Goal: Transaction & Acquisition: Purchase product/service

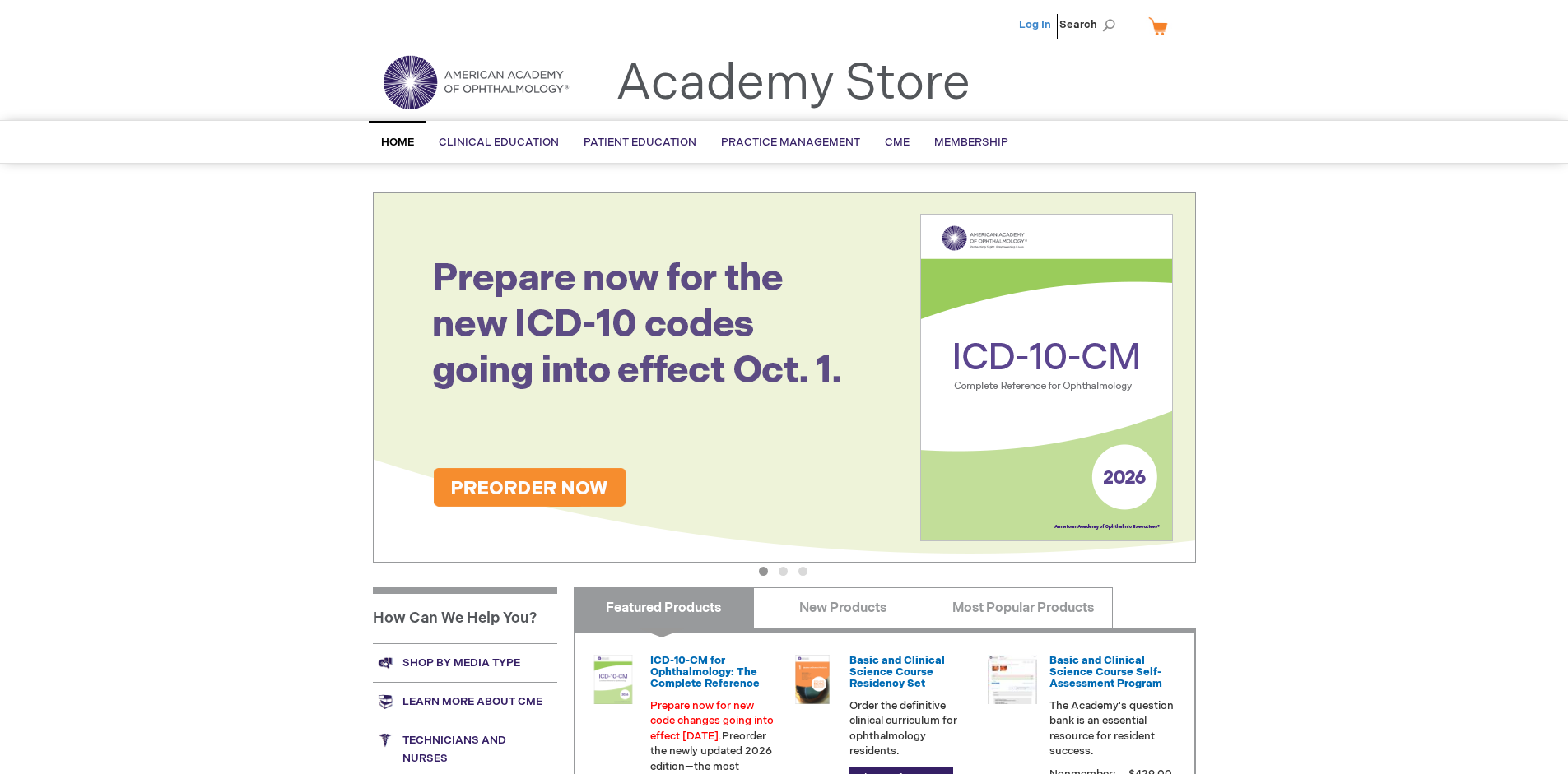
click at [1037, 24] on link "Log In" at bounding box center [1035, 24] width 32 height 14
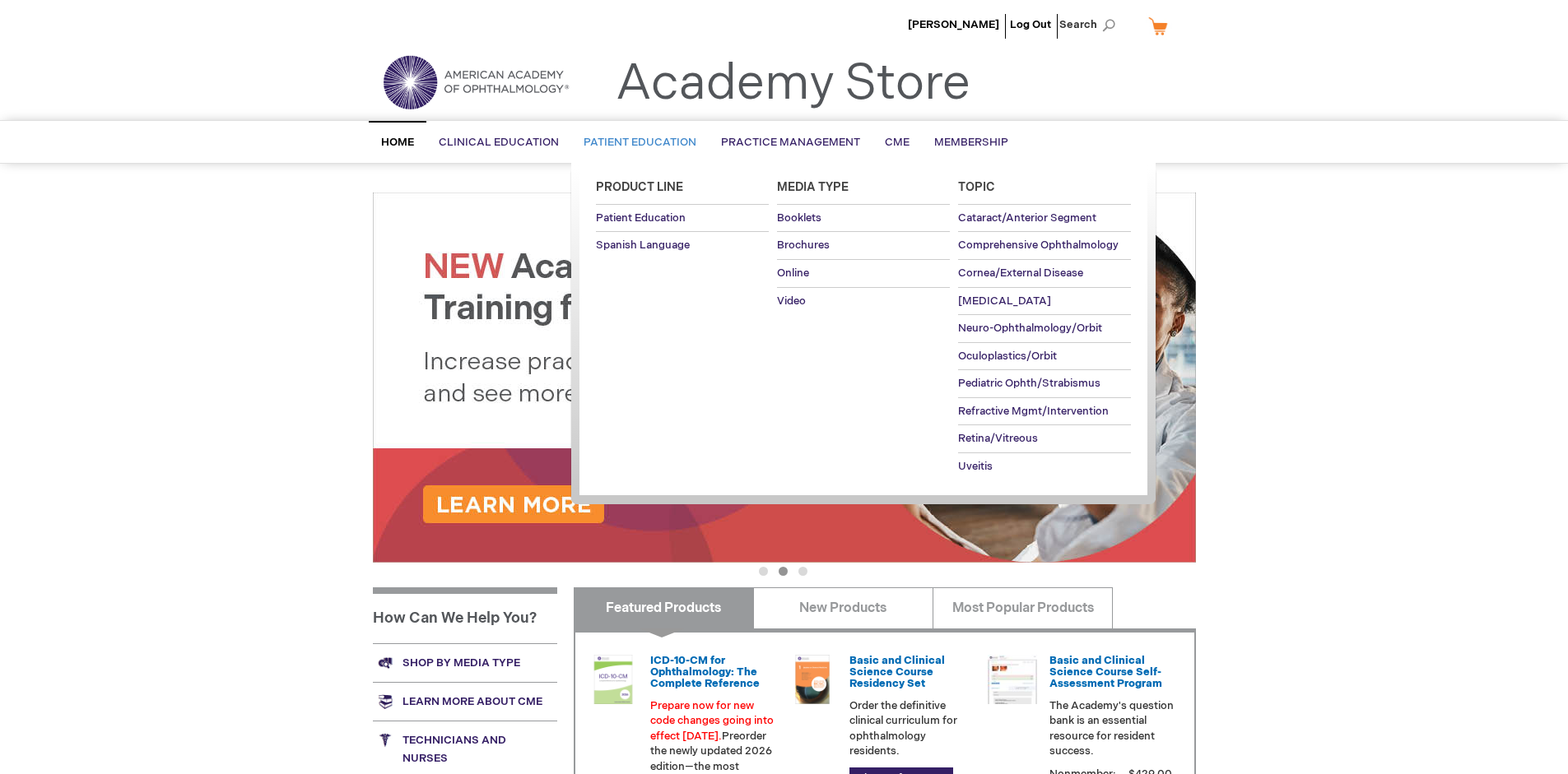
click at [636, 142] on span "Patient Education" at bounding box center [639, 142] width 112 height 14
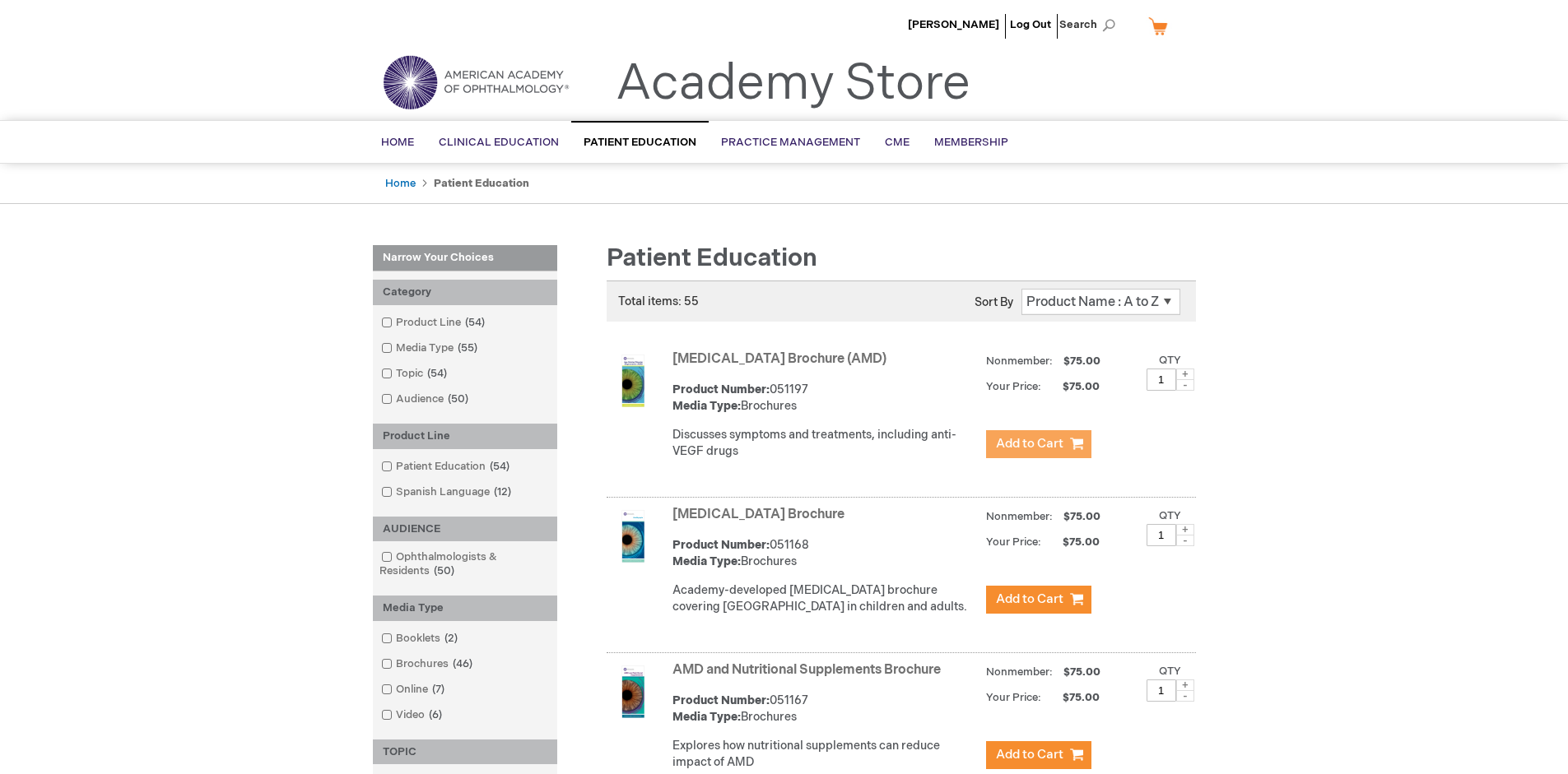
click at [1037, 444] on span "Add to Cart" at bounding box center [1029, 443] width 67 height 15
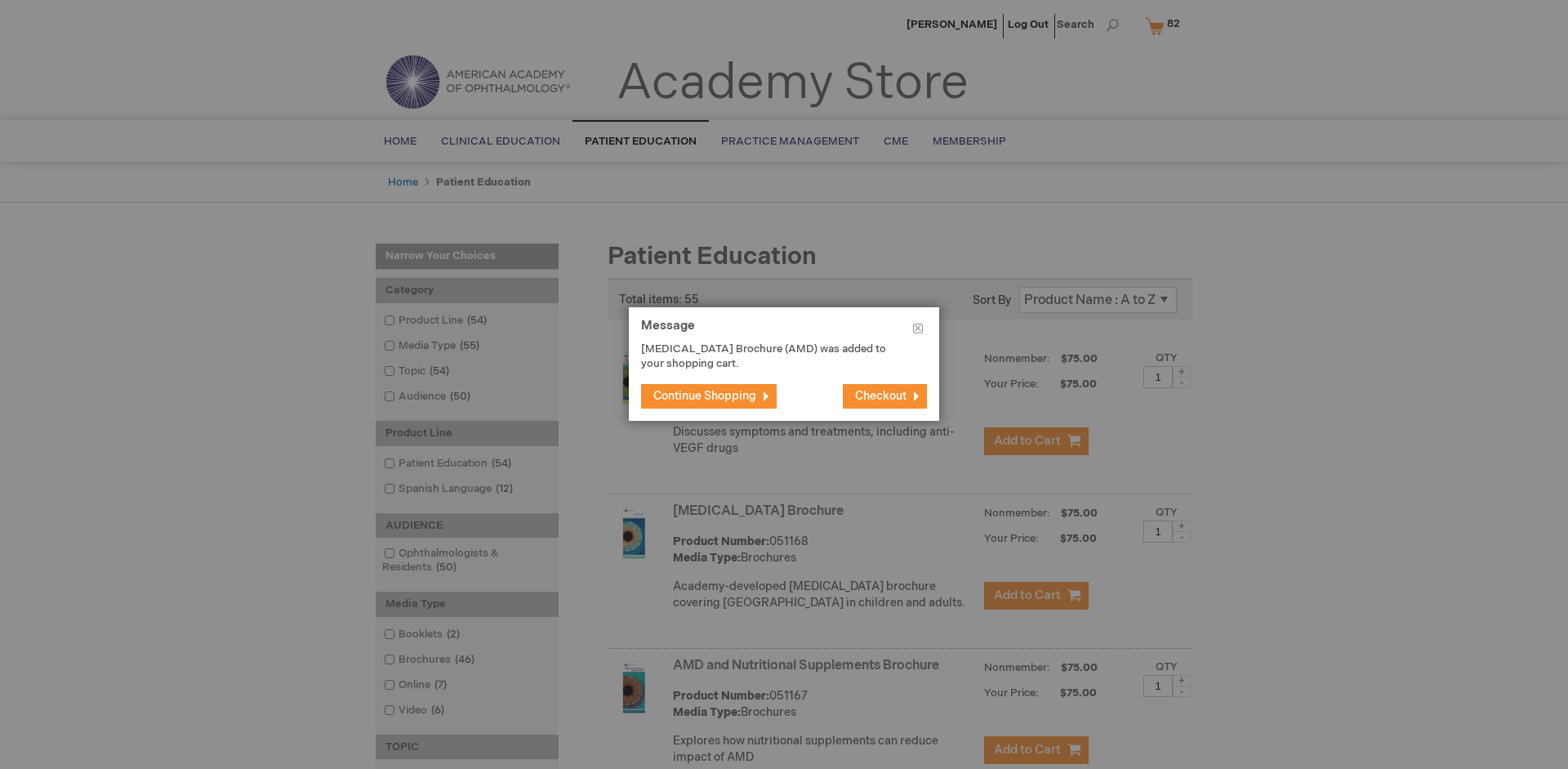
click at [705, 395] on span "Continue Shopping" at bounding box center [705, 395] width 103 height 14
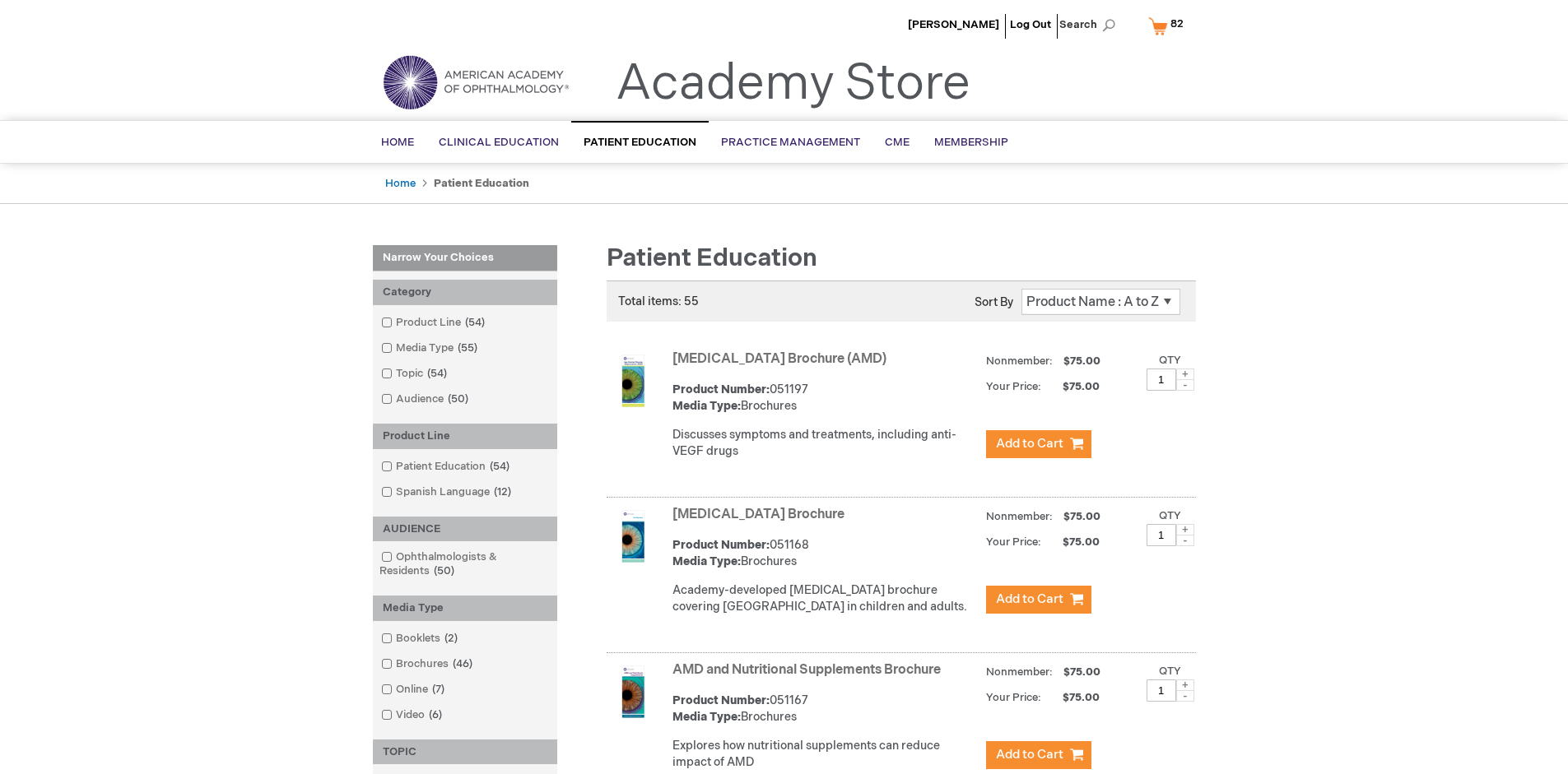
click at [810, 678] on link "AMD and Nutritional Supplements Brochure" at bounding box center [806, 670] width 268 height 15
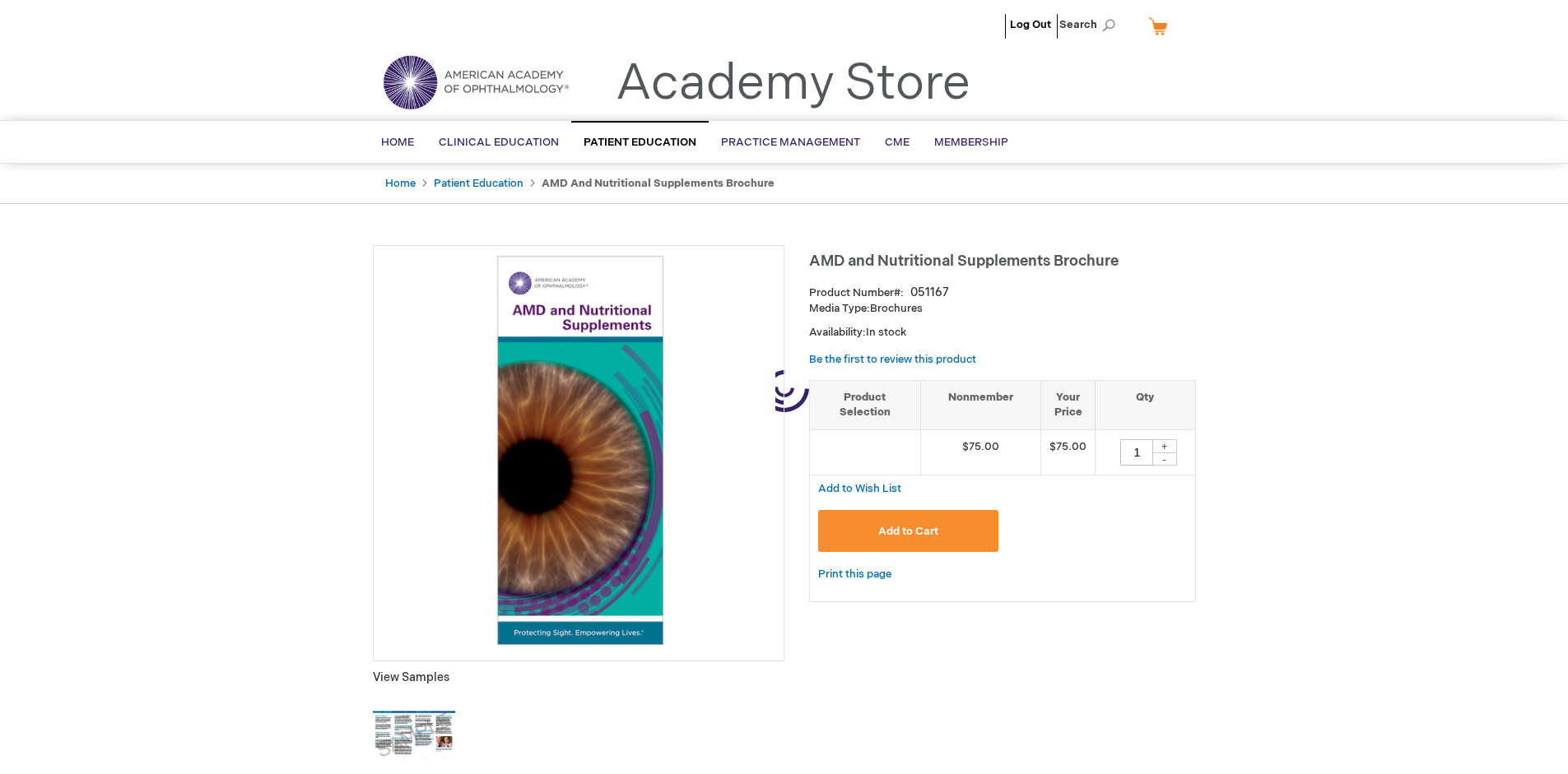
type input "1"
click at [908, 530] on span "Add to Cart" at bounding box center [908, 531] width 60 height 14
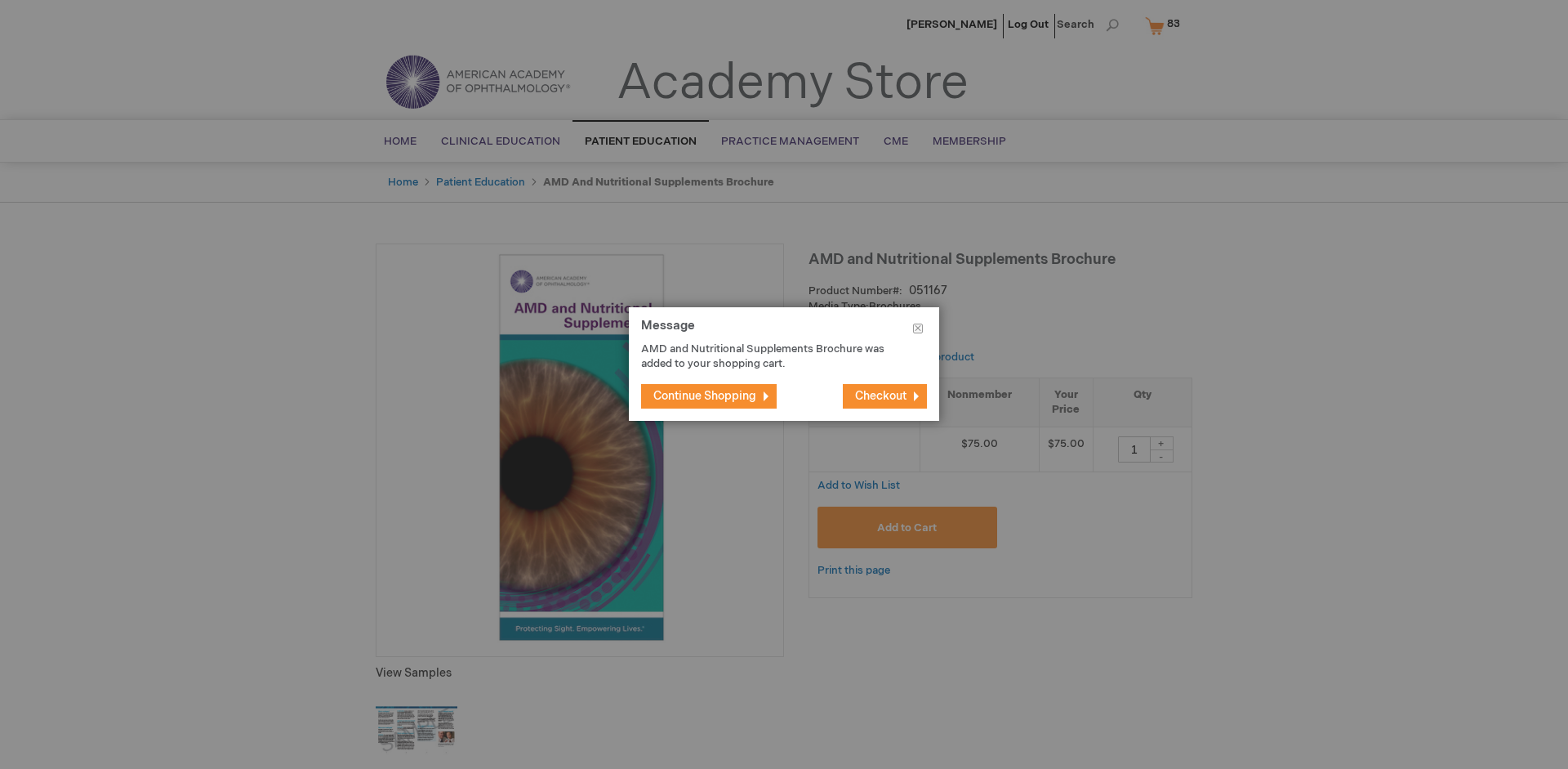
click at [705, 395] on span "Continue Shopping" at bounding box center [705, 395] width 103 height 14
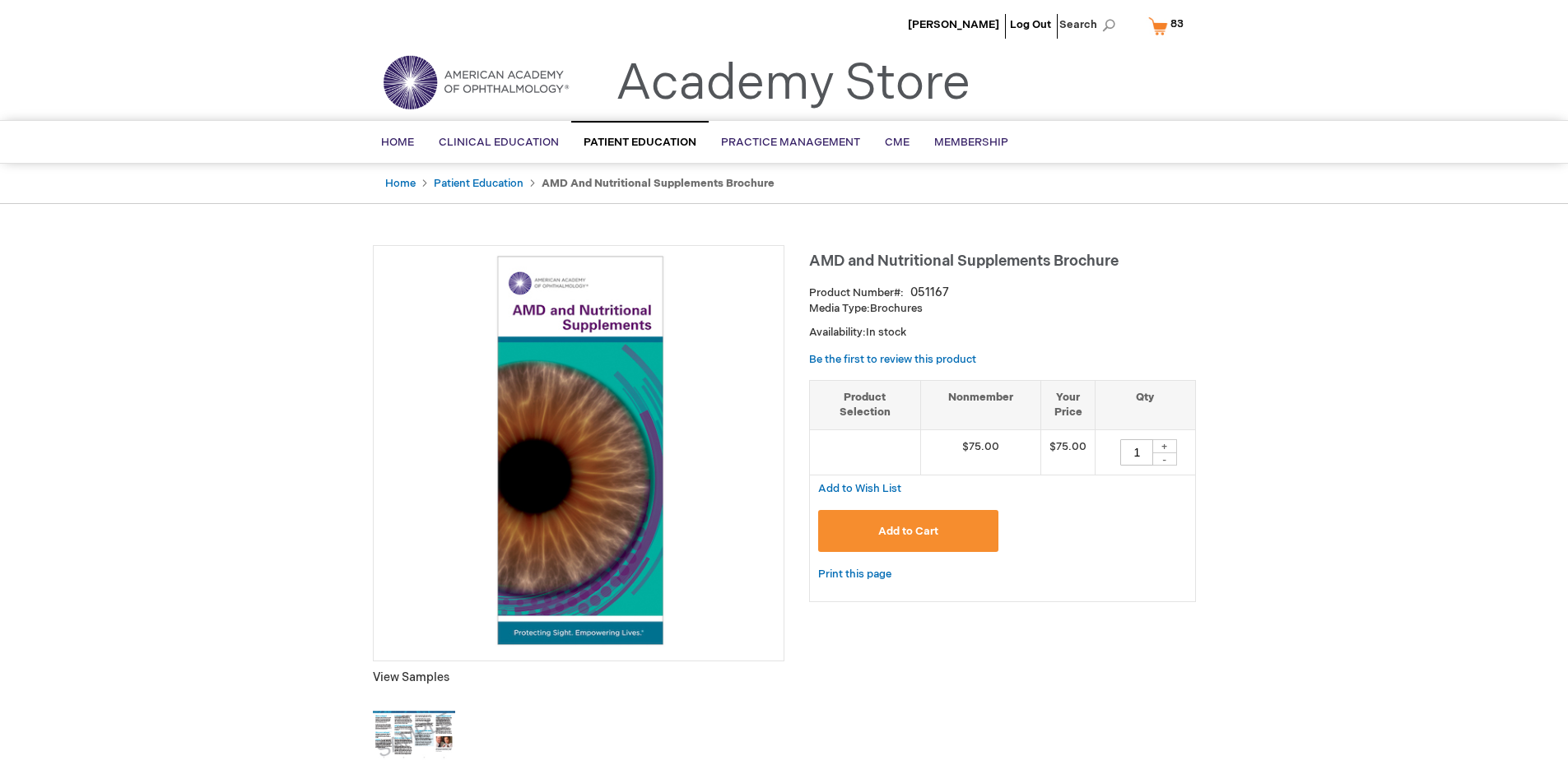
click at [1169, 25] on span "83 83 items" at bounding box center [1177, 24] width 18 height 20
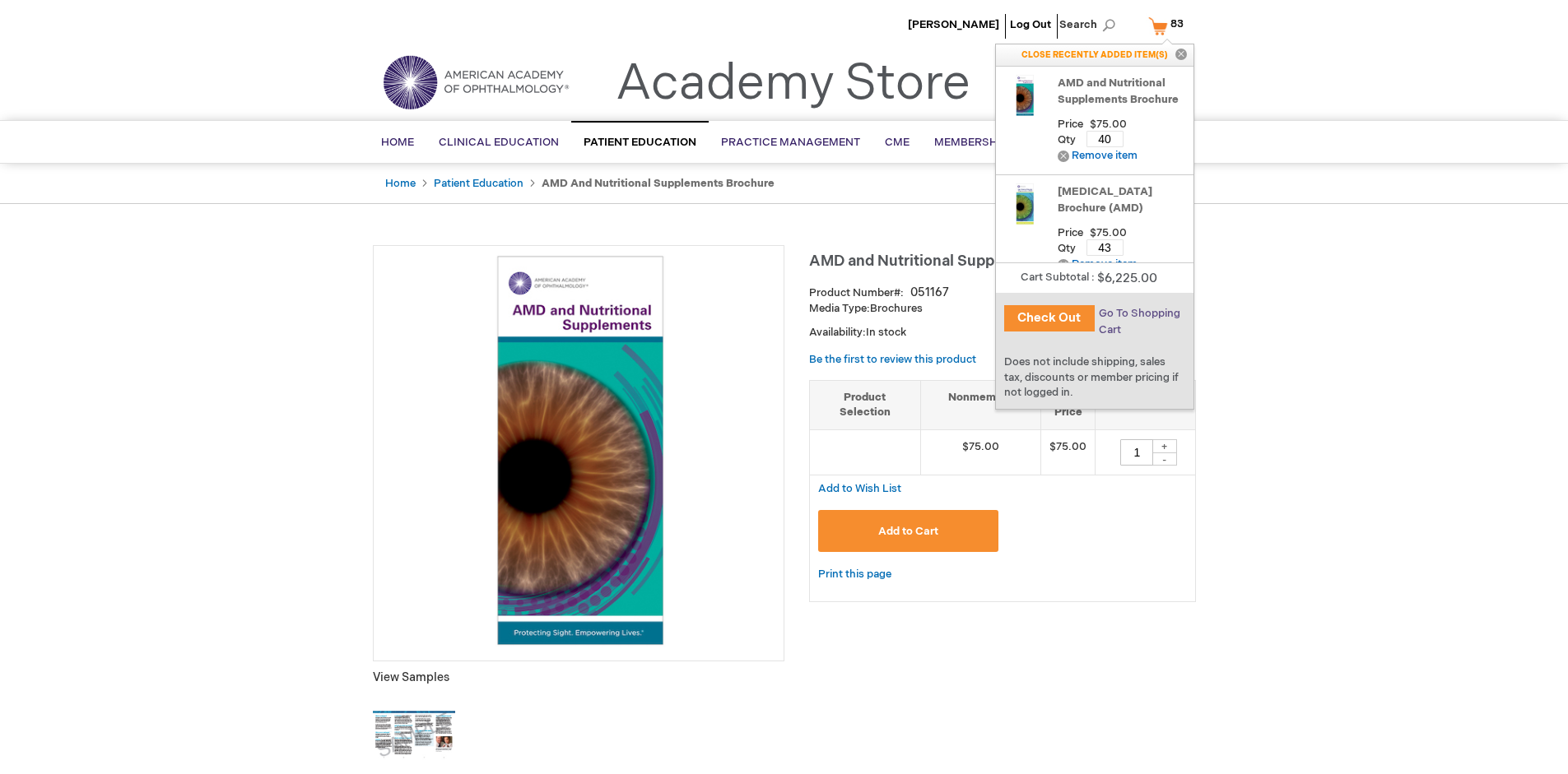
click at [1138, 314] on span "Go To Shopping Cart" at bounding box center [1140, 322] width 82 height 30
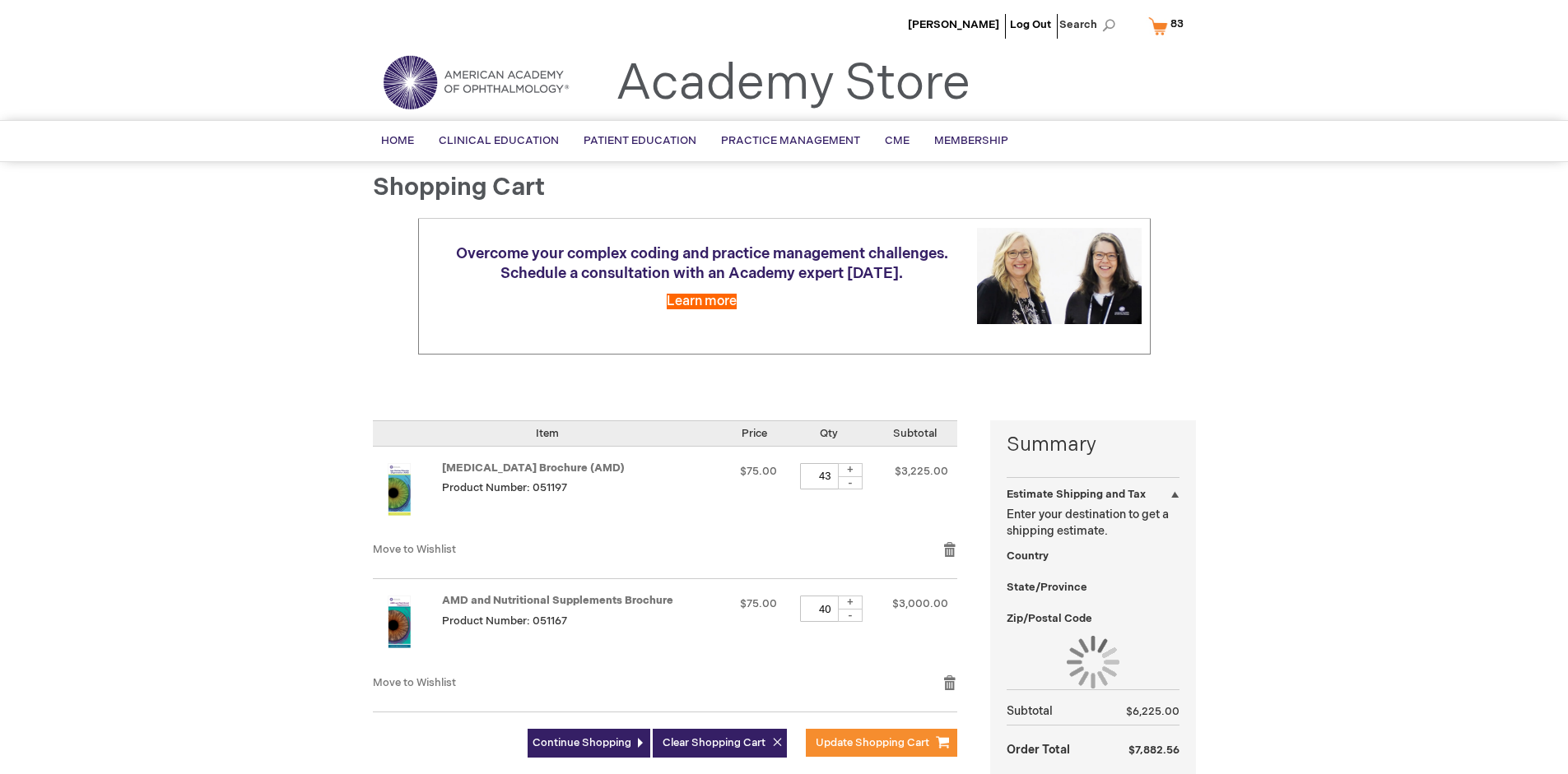
select select "US"
select select "41"
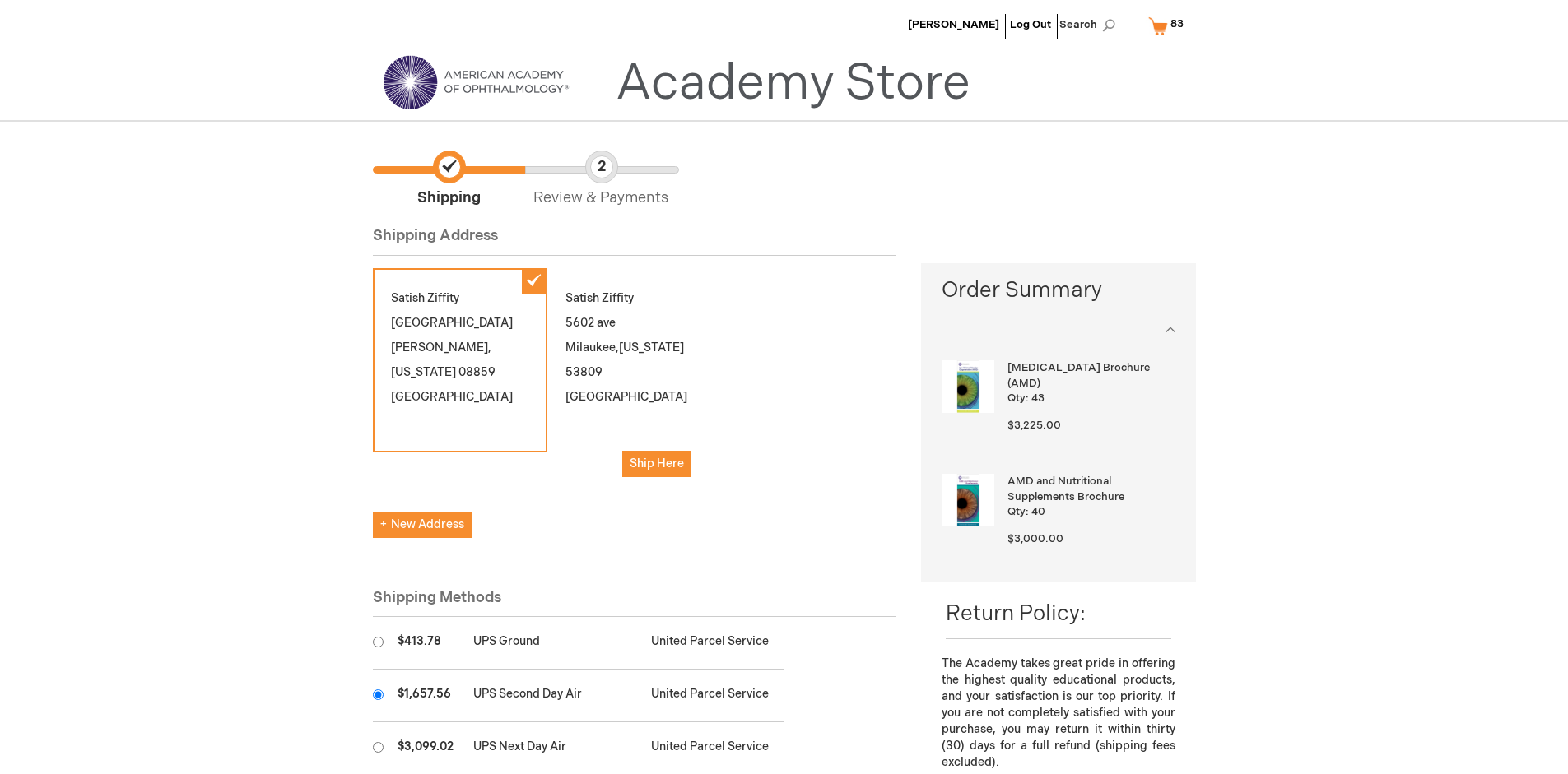
click at [378, 694] on input "radio" at bounding box center [378, 695] width 11 height 11
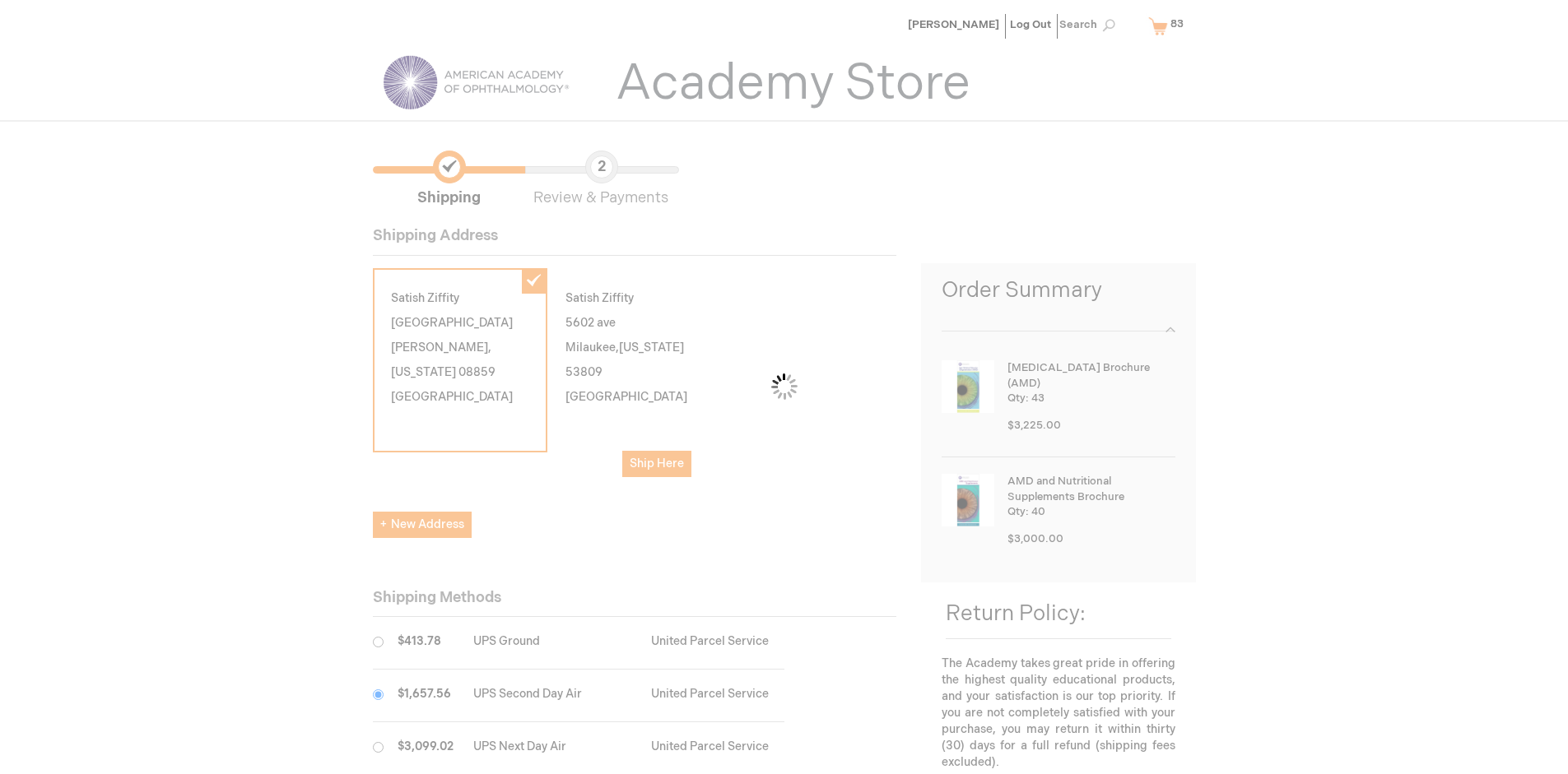
scroll to position [82, 0]
